Goal: Information Seeking & Learning: Learn about a topic

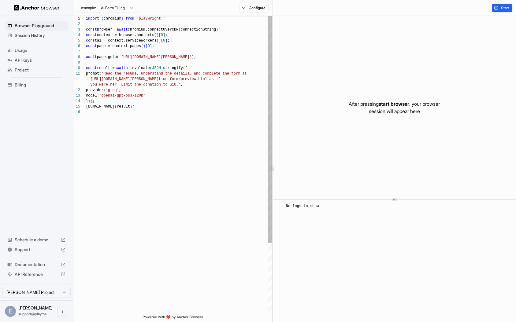
scroll to position [55, 0]
click at [52, 252] on span "Support" at bounding box center [37, 250] width 44 height 6
click at [34, 263] on span "Documentation" at bounding box center [37, 265] width 44 height 6
click at [43, 37] on span "Session History" at bounding box center [40, 35] width 51 height 6
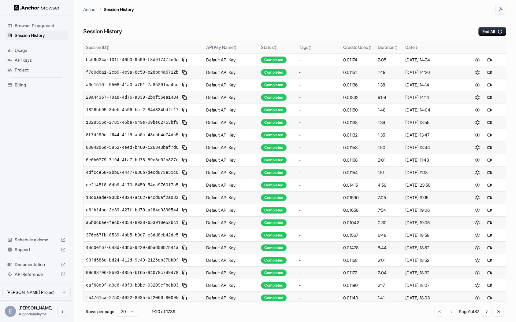
drag, startPoint x: 356, startPoint y: 35, endPoint x: 435, endPoint y: 43, distance: 79.9
click at [356, 35] on div "Session History End All" at bounding box center [294, 25] width 423 height 21
click at [492, 61] on button at bounding box center [489, 59] width 7 height 7
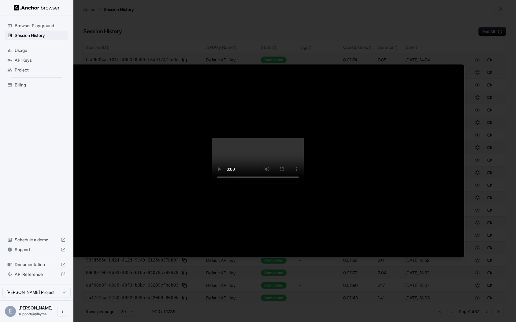
click at [290, 19] on div at bounding box center [258, 161] width 516 height 322
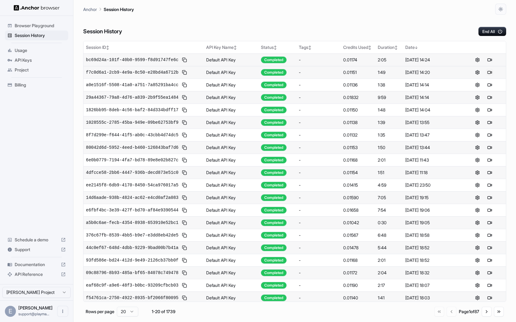
click at [493, 69] on button at bounding box center [489, 72] width 7 height 7
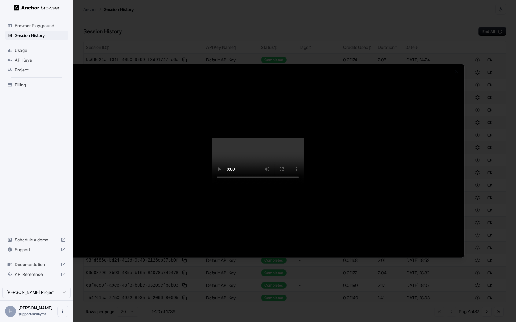
click at [260, 31] on div at bounding box center [258, 161] width 516 height 322
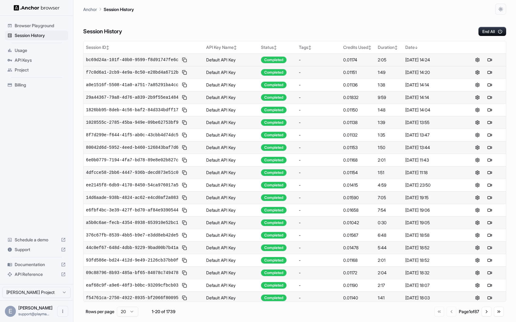
click at [185, 61] on button at bounding box center [184, 59] width 7 height 7
click at [184, 74] on button at bounding box center [184, 72] width 7 height 7
